Goal: Information Seeking & Learning: Learn about a topic

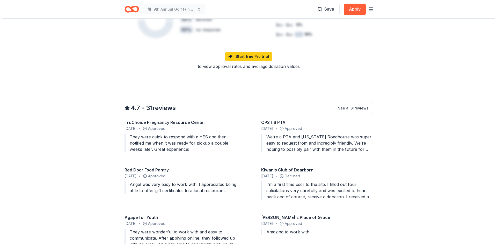
scroll to position [388, 0]
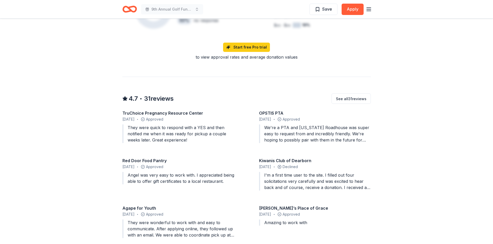
click at [332, 179] on div "I'm a first time user to the site. I filled out four solicitations very careful…" at bounding box center [315, 181] width 112 height 19
click at [338, 94] on button "See all 31 reviews" at bounding box center [350, 99] width 39 height 10
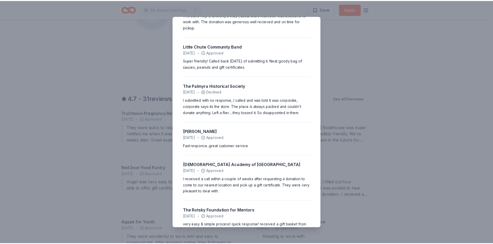
scroll to position [1119, 0]
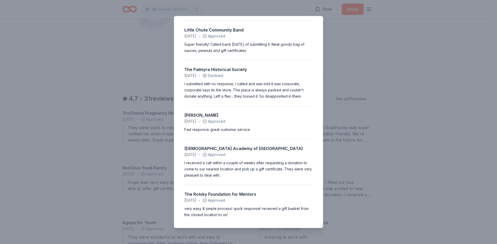
click at [370, 51] on div "4.7 • 31 reviews TruChoice Pregnancy Resource Center March 2025 • Approved They…" at bounding box center [248, 122] width 497 height 244
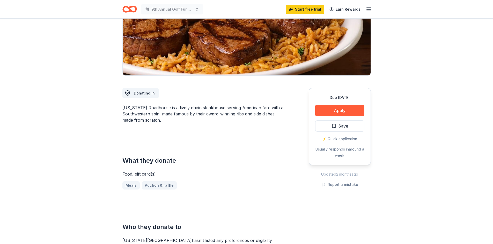
scroll to position [0, 0]
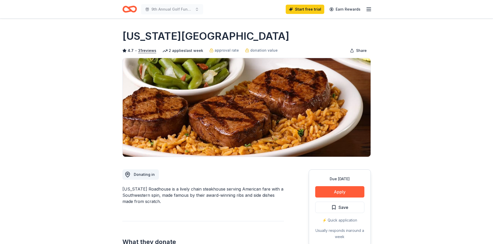
click at [130, 10] on icon "Home" at bounding box center [132, 8] width 8 height 5
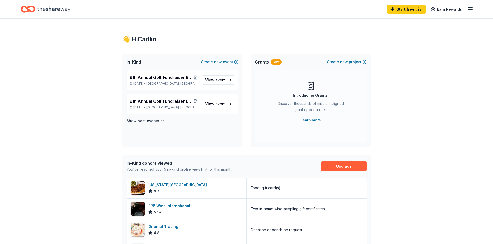
click at [469, 9] on line "button" at bounding box center [470, 9] width 4 height 0
click at [426, 119] on div "👋 Hi Caitlin In-Kind Create new event 9th Annual Golf Fundraiser Benefiting The…" at bounding box center [246, 200] width 493 height 363
click at [214, 80] on span "View event" at bounding box center [215, 80] width 20 height 6
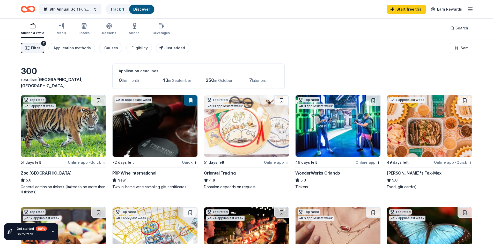
click at [179, 82] on span "in September" at bounding box center [179, 80] width 23 height 4
click at [122, 11] on link "Track · 1" at bounding box center [117, 9] width 14 height 4
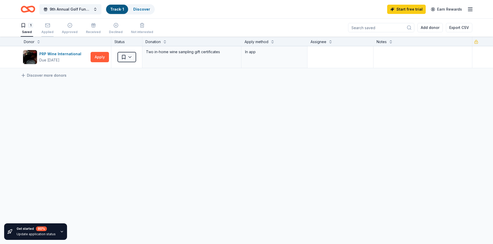
click at [47, 25] on icon "button" at bounding box center [47, 25] width 5 height 5
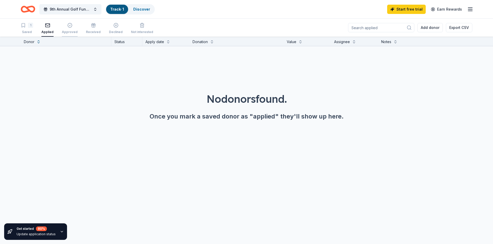
click at [69, 30] on div "Approved" at bounding box center [70, 28] width 16 height 11
click at [93, 29] on div "Received" at bounding box center [93, 28] width 15 height 11
click at [112, 29] on div "Declined" at bounding box center [116, 28] width 14 height 11
click at [142, 33] on div "Not interested" at bounding box center [142, 32] width 22 height 4
click at [93, 29] on div "Received" at bounding box center [93, 28] width 15 height 11
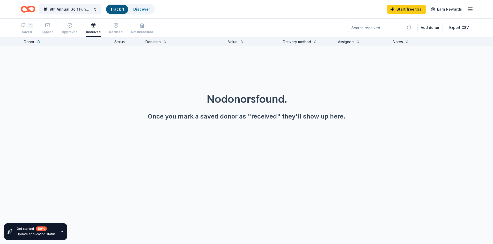
drag, startPoint x: 73, startPoint y: 28, endPoint x: 57, endPoint y: 31, distance: 15.4
click at [69, 29] on div "Approved" at bounding box center [70, 28] width 16 height 11
click at [43, 30] on div "Applied" at bounding box center [47, 32] width 12 height 4
drag, startPoint x: 27, startPoint y: 28, endPoint x: 26, endPoint y: 30, distance: 2.7
click at [27, 28] on div "1 Saved" at bounding box center [27, 28] width 12 height 11
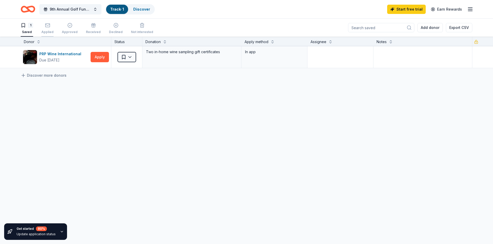
drag, startPoint x: 48, startPoint y: 32, endPoint x: 49, endPoint y: 35, distance: 2.9
click at [49, 35] on button "Applied" at bounding box center [47, 29] width 12 height 16
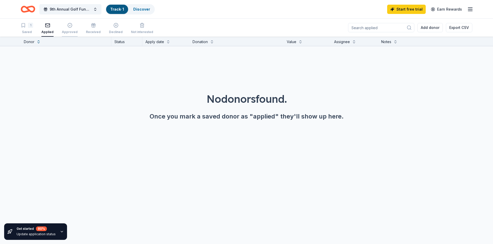
click at [69, 33] on div "Approved" at bounding box center [70, 32] width 16 height 4
drag, startPoint x: 50, startPoint y: 31, endPoint x: 56, endPoint y: 30, distance: 6.5
click at [50, 31] on div "Applied" at bounding box center [47, 32] width 12 height 4
click at [120, 41] on div "Status" at bounding box center [126, 41] width 31 height 9
click at [472, 4] on div "Start free trial Earn Rewards" at bounding box center [430, 9] width 86 height 12
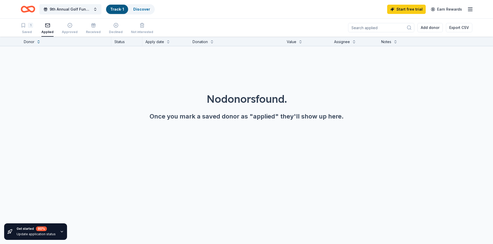
click at [471, 6] on icon "button" at bounding box center [470, 9] width 6 height 6
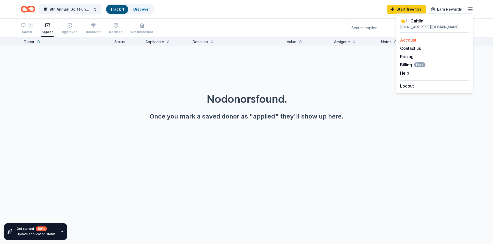
click at [411, 39] on link "Account" at bounding box center [408, 39] width 16 height 5
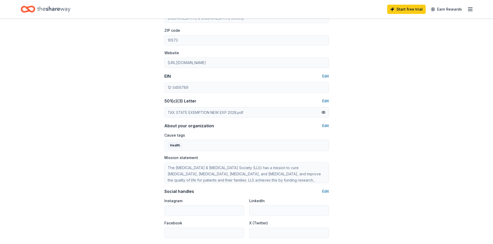
scroll to position [196, 0]
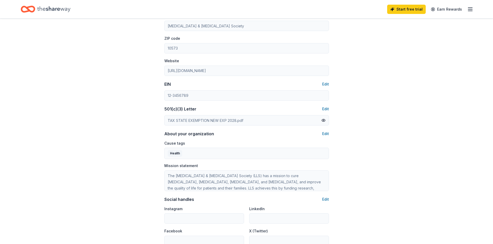
click at [471, 5] on div "Start free trial Earn Rewards" at bounding box center [430, 9] width 86 height 12
click at [471, 8] on line "button" at bounding box center [470, 8] width 4 height 0
click at [413, 116] on div "Account About me Profile Edit First name Caitlin Last name Ghiciac Role Event C…" at bounding box center [246, 54] width 493 height 462
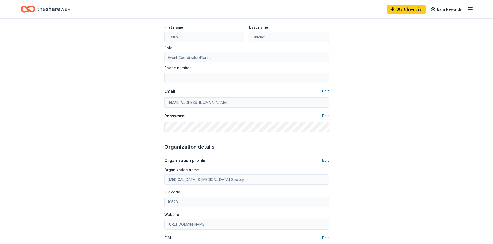
scroll to position [41, 0]
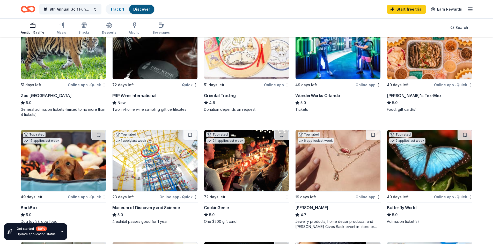
scroll to position [103, 0]
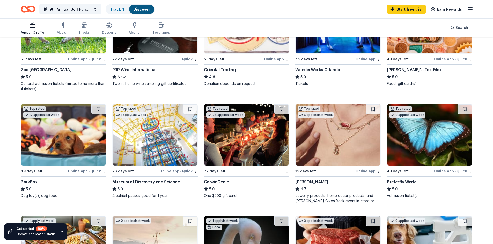
click at [72, 134] on img at bounding box center [63, 135] width 85 height 62
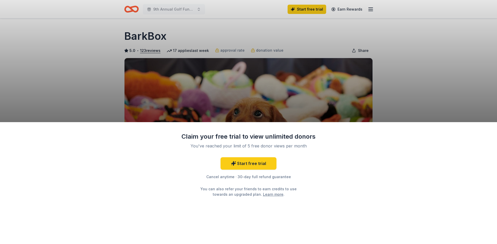
drag, startPoint x: 143, startPoint y: 94, endPoint x: 152, endPoint y: 119, distance: 26.7
click at [152, 119] on div "Claim your free trial to view unlimited donors You've reached your limit of 5 f…" at bounding box center [248, 122] width 497 height 244
drag, startPoint x: 152, startPoint y: 119, endPoint x: 154, endPoint y: 137, distance: 17.9
click at [154, 137] on div "Claim your free trial to view unlimited donors You've reached your limit of 5 f…" at bounding box center [248, 122] width 497 height 244
drag, startPoint x: 154, startPoint y: 137, endPoint x: 151, endPoint y: 149, distance: 12.4
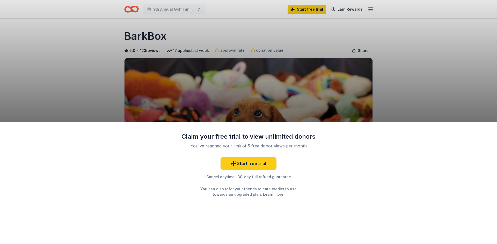
click at [151, 149] on div "Claim your free trial to view unlimited donors You've reached your limit of 5 f…" at bounding box center [248, 183] width 497 height 122
drag, startPoint x: 151, startPoint y: 149, endPoint x: 151, endPoint y: 158, distance: 9.6
click at [151, 158] on div "Claim your free trial to view unlimited donors You've reached your limit of 5 f…" at bounding box center [248, 183] width 497 height 122
drag, startPoint x: 151, startPoint y: 158, endPoint x: 148, endPoint y: 157, distance: 3.0
click at [148, 157] on div "Claim your free trial to view unlimited donors You've reached your limit of 5 f…" at bounding box center [248, 183] width 497 height 122
